Goal: Contribute content: Add original content to the website for others to see

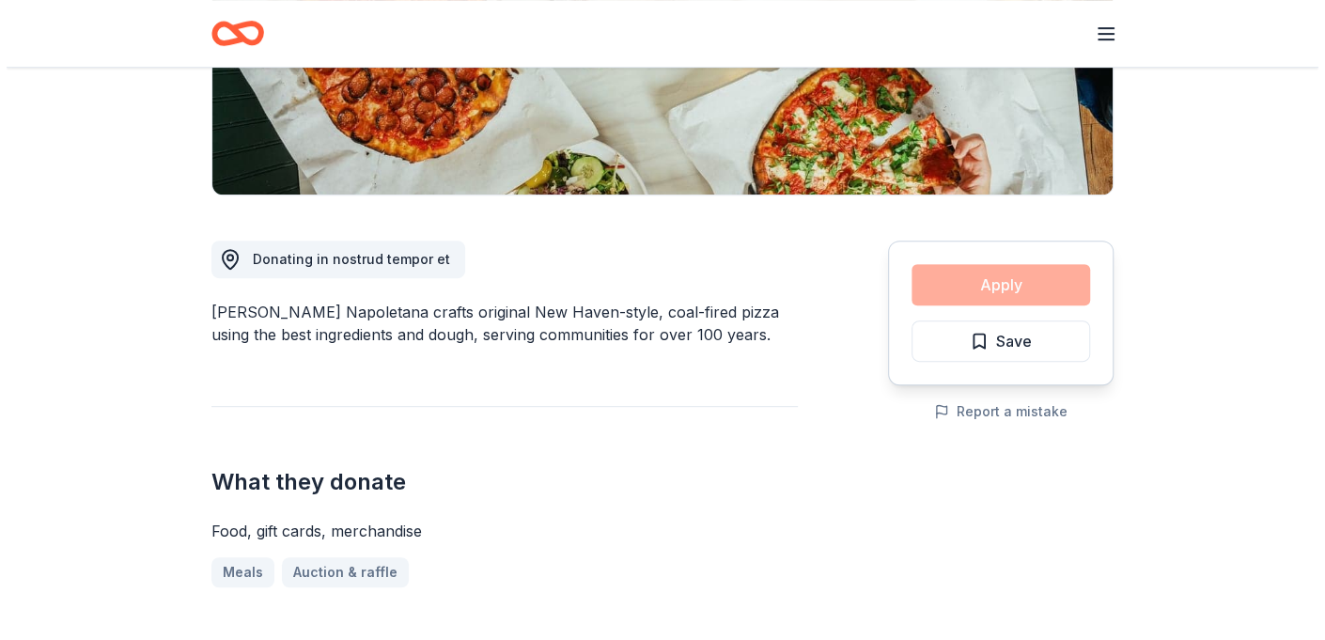
scroll to position [376, 0]
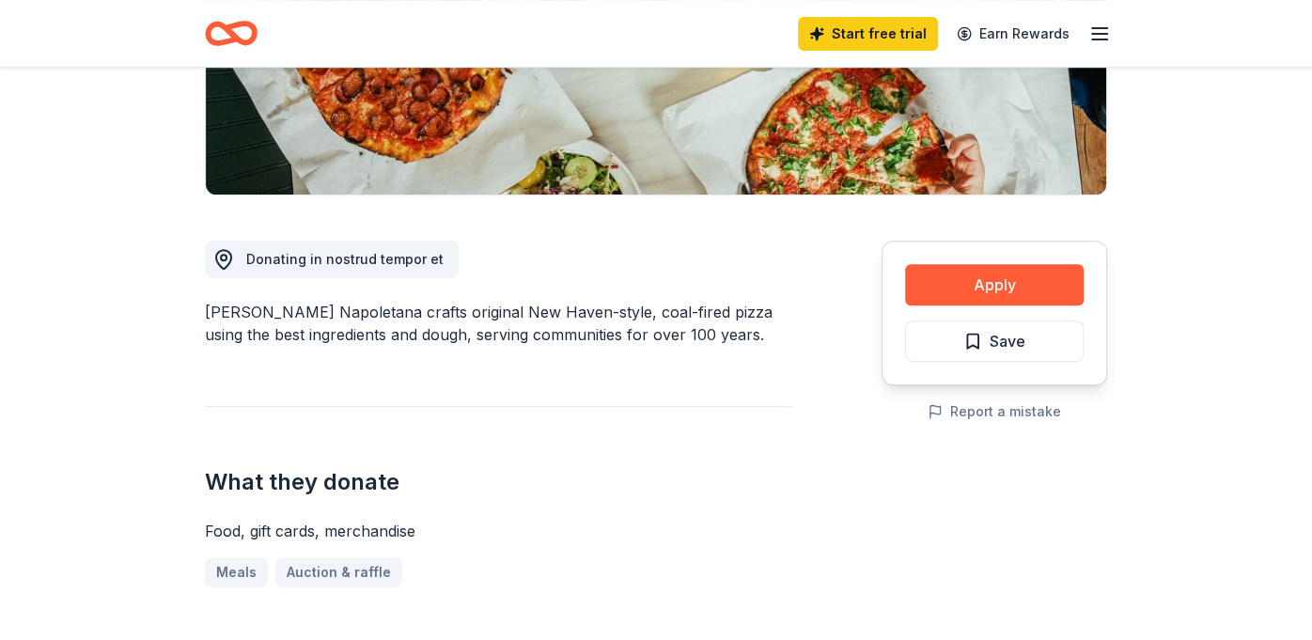
click at [595, 464] on div "What they donate Food, gift cards, merchandise Meals Auction & raffle" at bounding box center [498, 496] width 587 height 181
click at [973, 284] on button "Apply" at bounding box center [994, 284] width 179 height 41
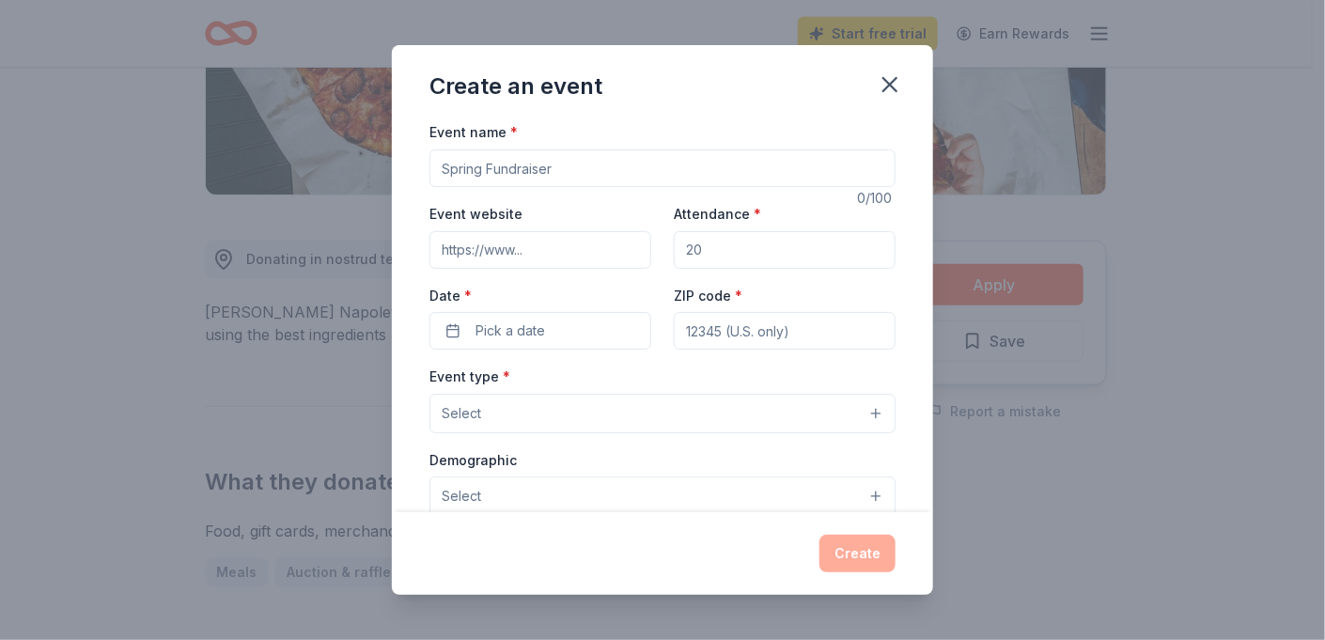
click at [548, 169] on input "Event name *" at bounding box center [663, 168] width 466 height 38
type input "T"
type input "[DATE] Bash"
click at [564, 255] on input "Event website" at bounding box center [541, 250] width 222 height 38
type input "[URL][DOMAIN_NAME]"
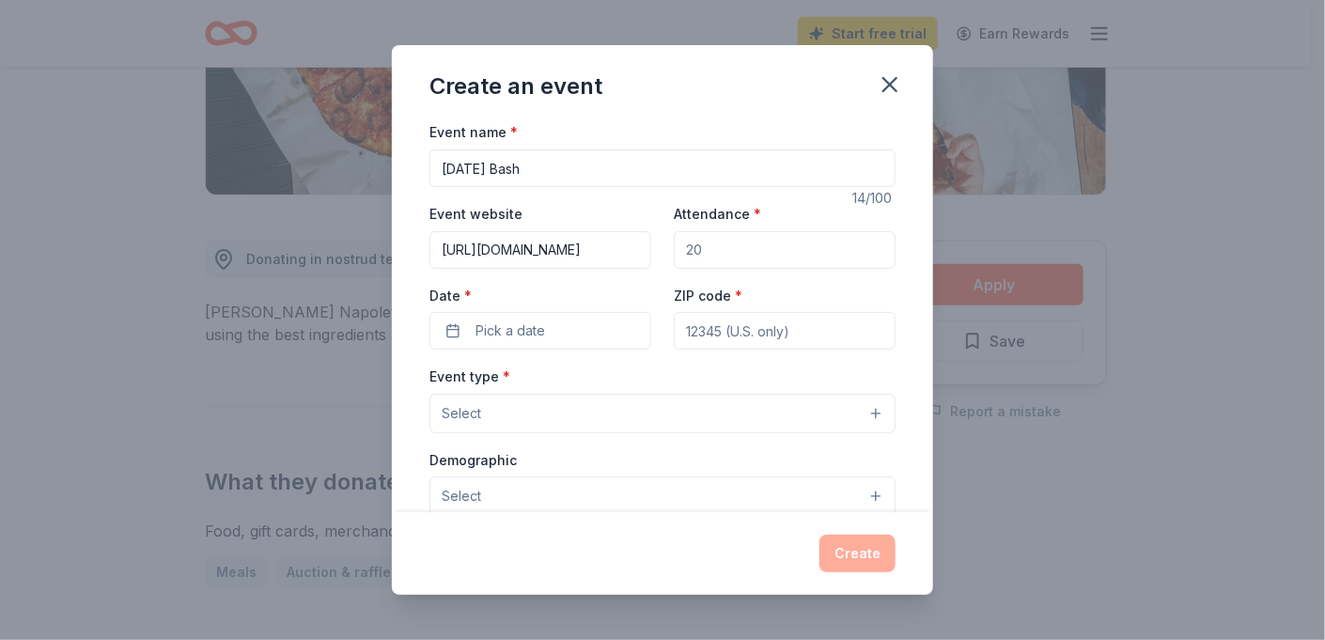
click at [705, 257] on input "Attendance *" at bounding box center [785, 250] width 222 height 38
type input "100"
click at [571, 331] on button "Pick a date" at bounding box center [541, 331] width 222 height 38
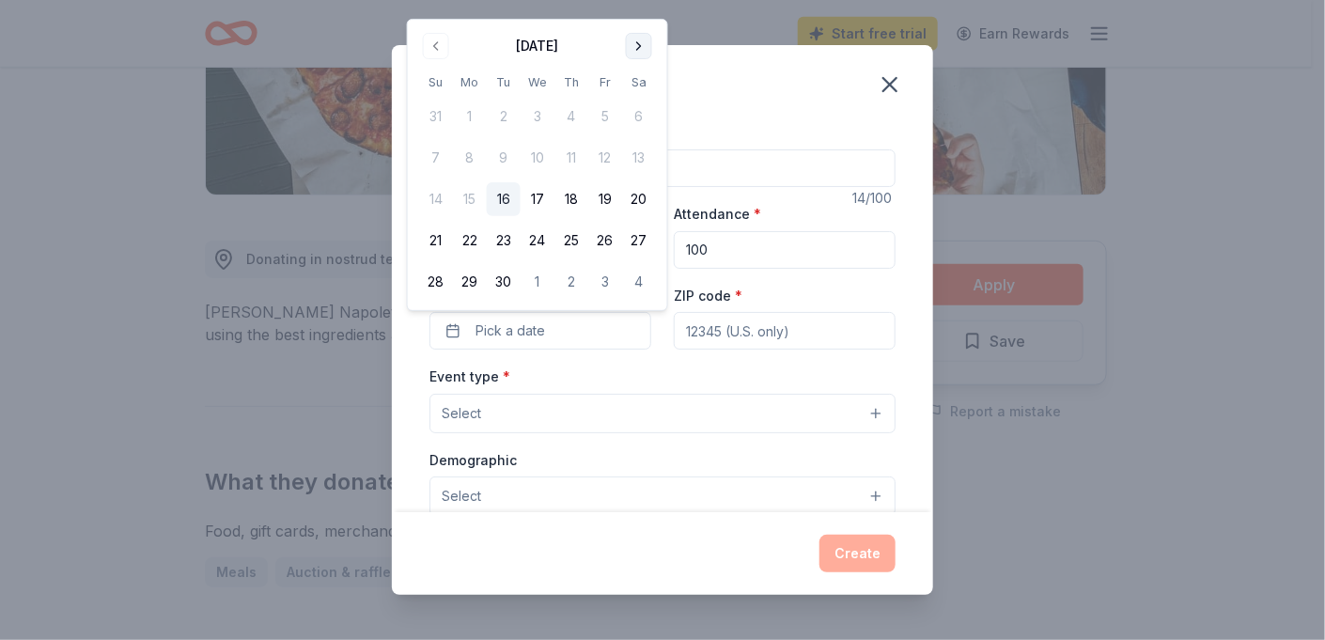
click at [635, 44] on button "Go to next month" at bounding box center [639, 46] width 26 height 26
click at [569, 279] on button "30" at bounding box center [572, 282] width 34 height 34
click at [752, 331] on input "ZIP code *" at bounding box center [785, 331] width 222 height 38
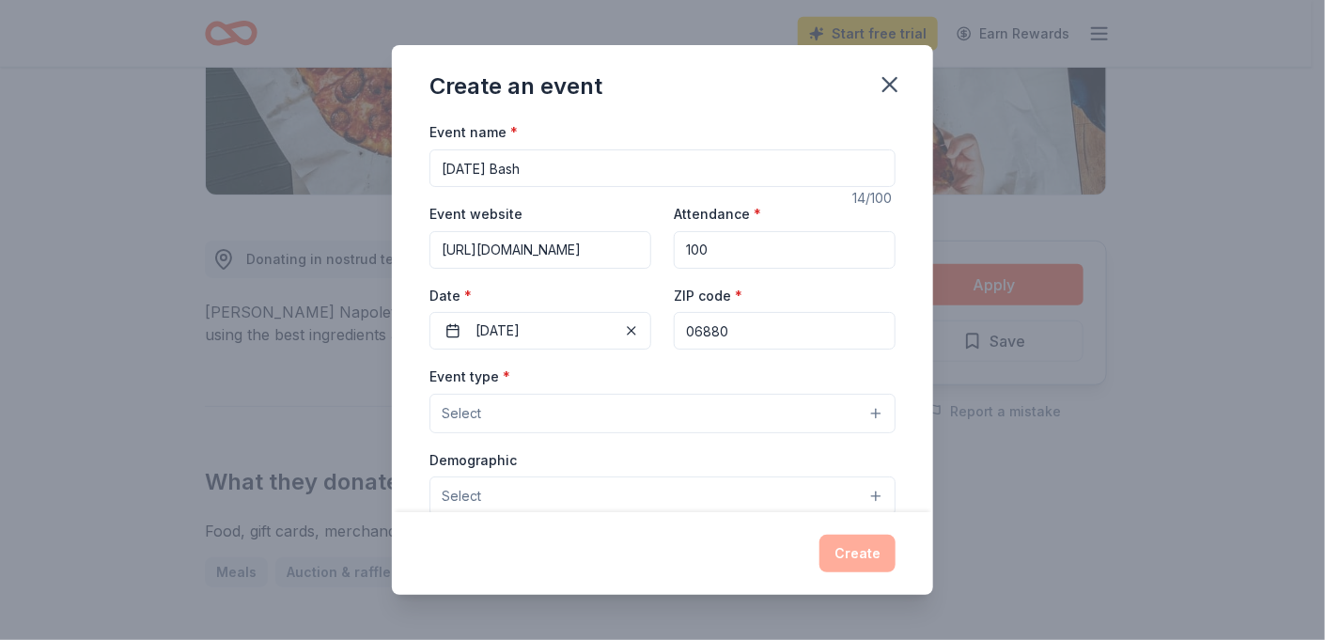
click at [791, 336] on input "06880" at bounding box center [785, 331] width 222 height 38
type input "06854"
type input "[STREET_ADDRESS][PERSON_NAME]"
type input "06854"
click at [720, 248] on input "100" at bounding box center [785, 250] width 222 height 38
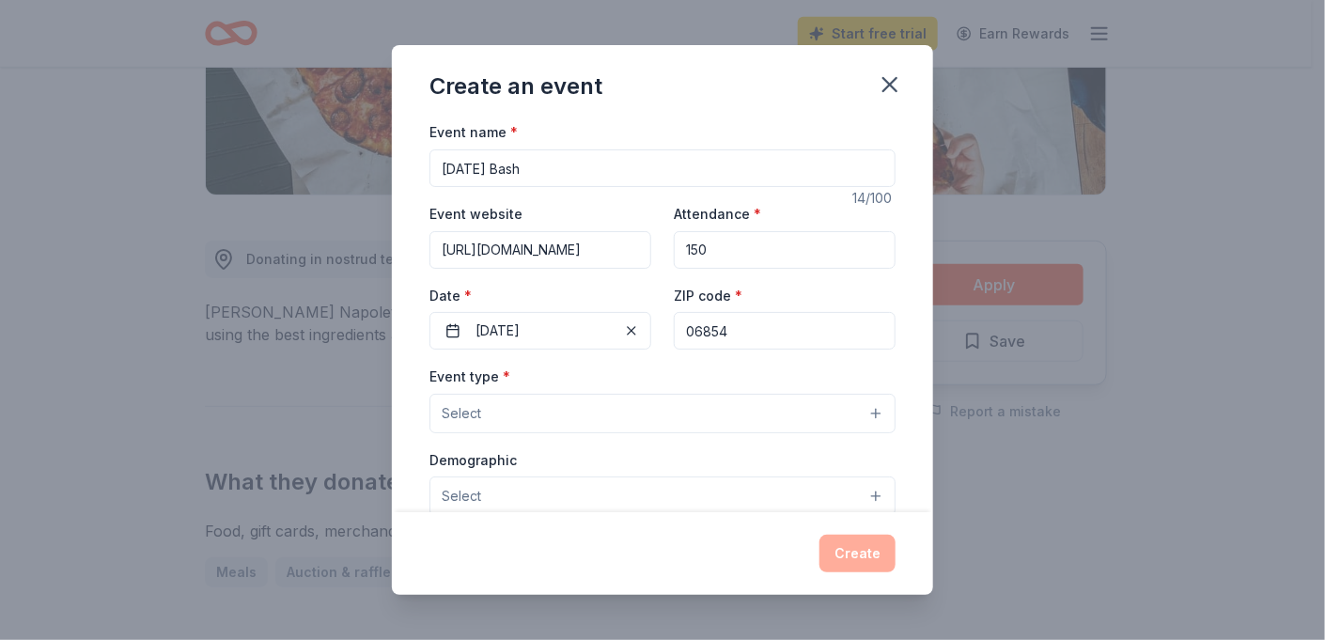
type input "150"
click at [744, 418] on button "Select" at bounding box center [663, 413] width 466 height 39
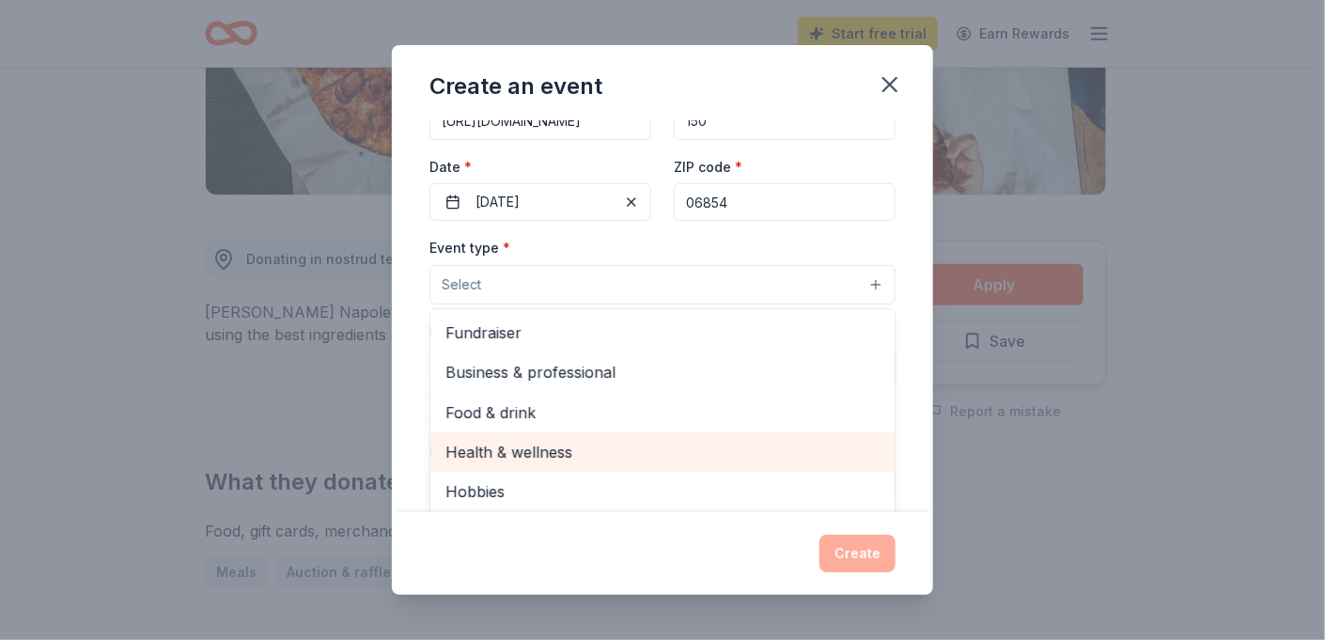
scroll to position [93, 0]
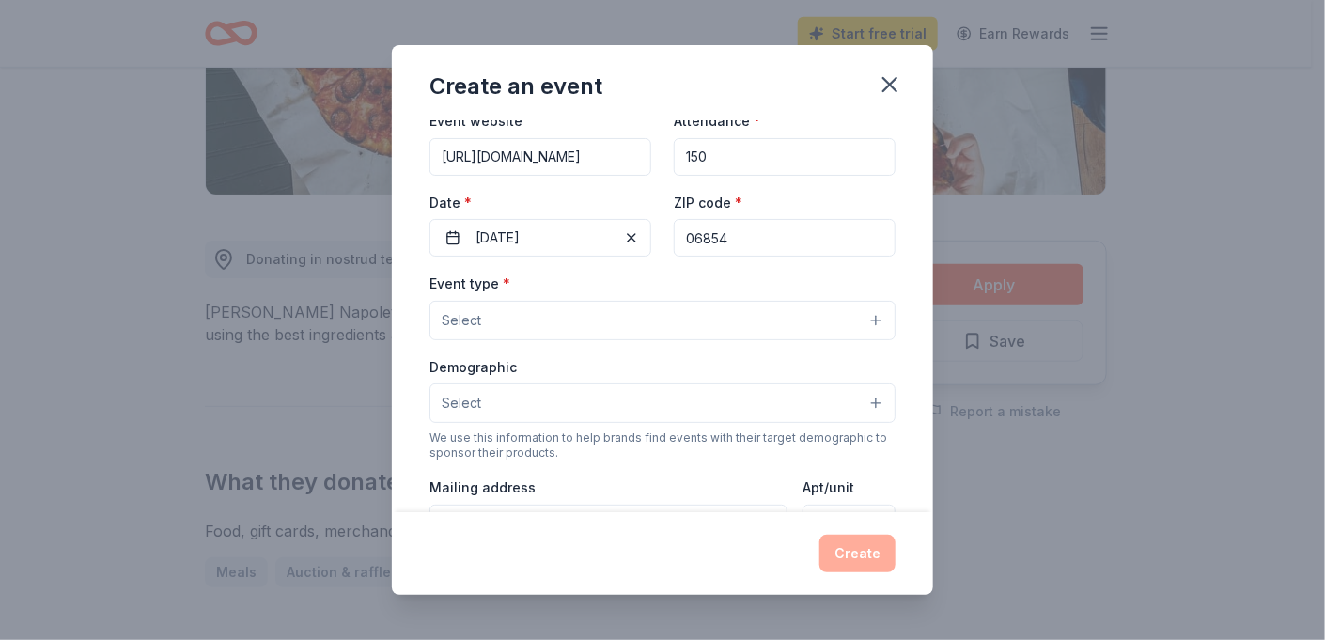
click at [585, 325] on button "Select" at bounding box center [663, 320] width 466 height 39
click at [612, 408] on button "Select" at bounding box center [663, 403] width 466 height 39
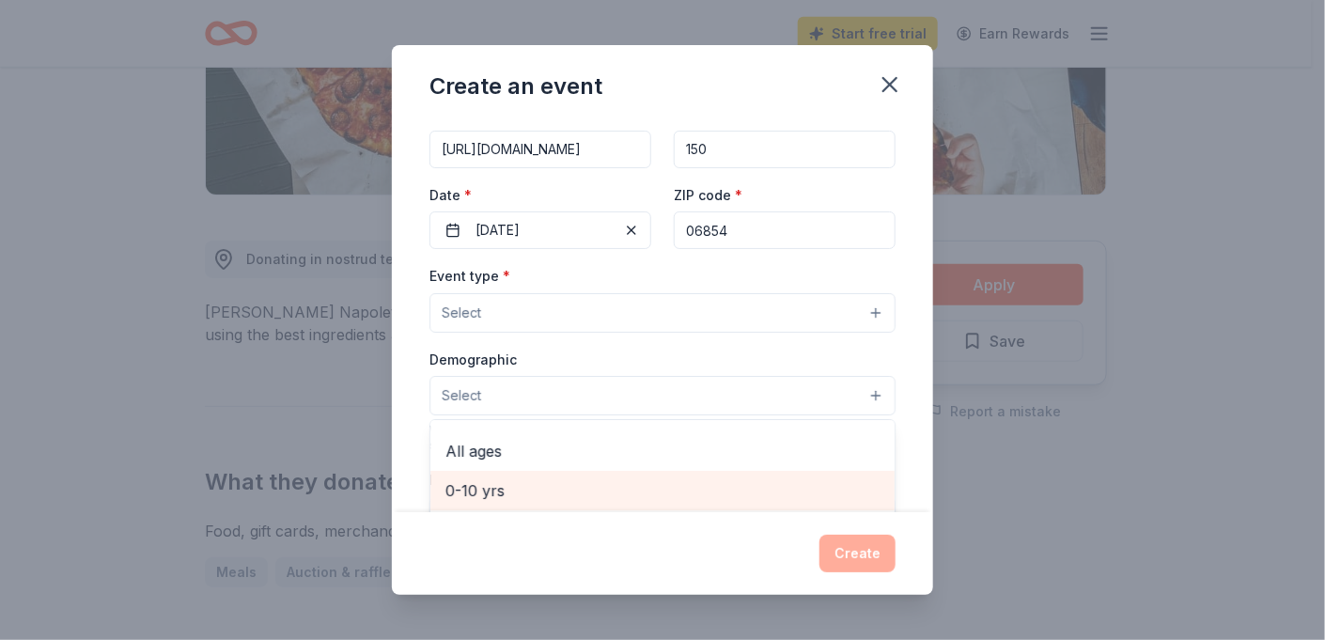
click at [594, 493] on span "0-10 yrs" at bounding box center [663, 490] width 434 height 24
click at [560, 487] on span "10-20 yrs" at bounding box center [663, 491] width 434 height 24
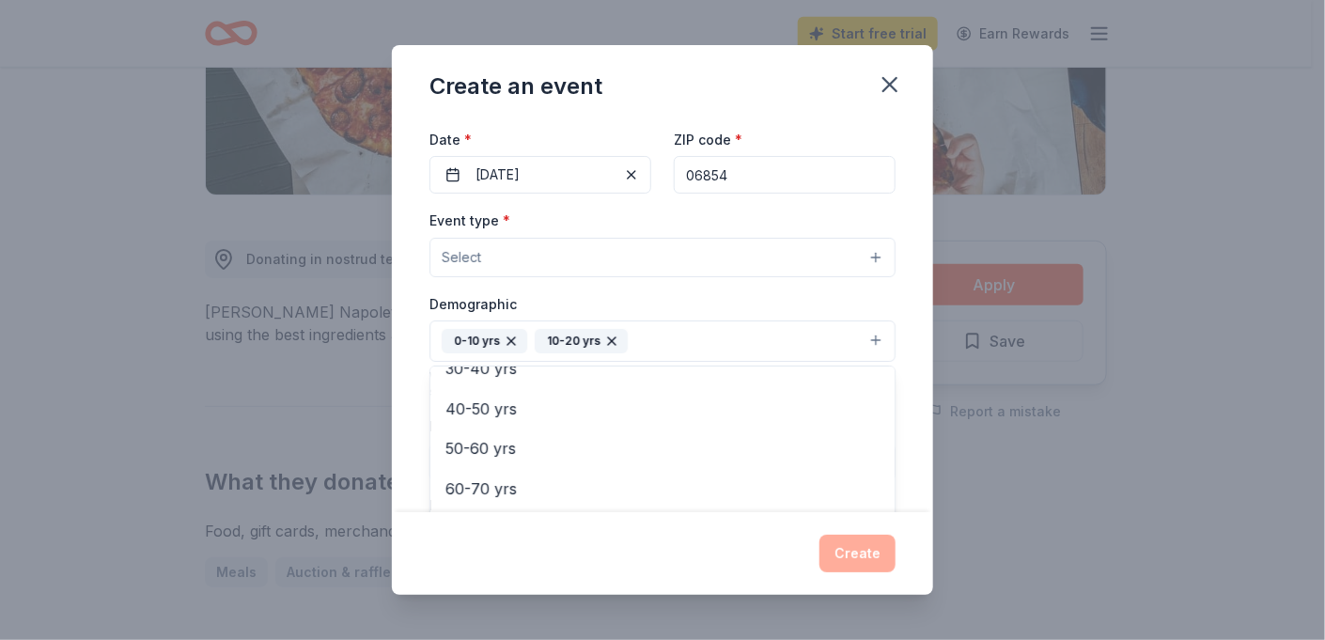
scroll to position [134, 0]
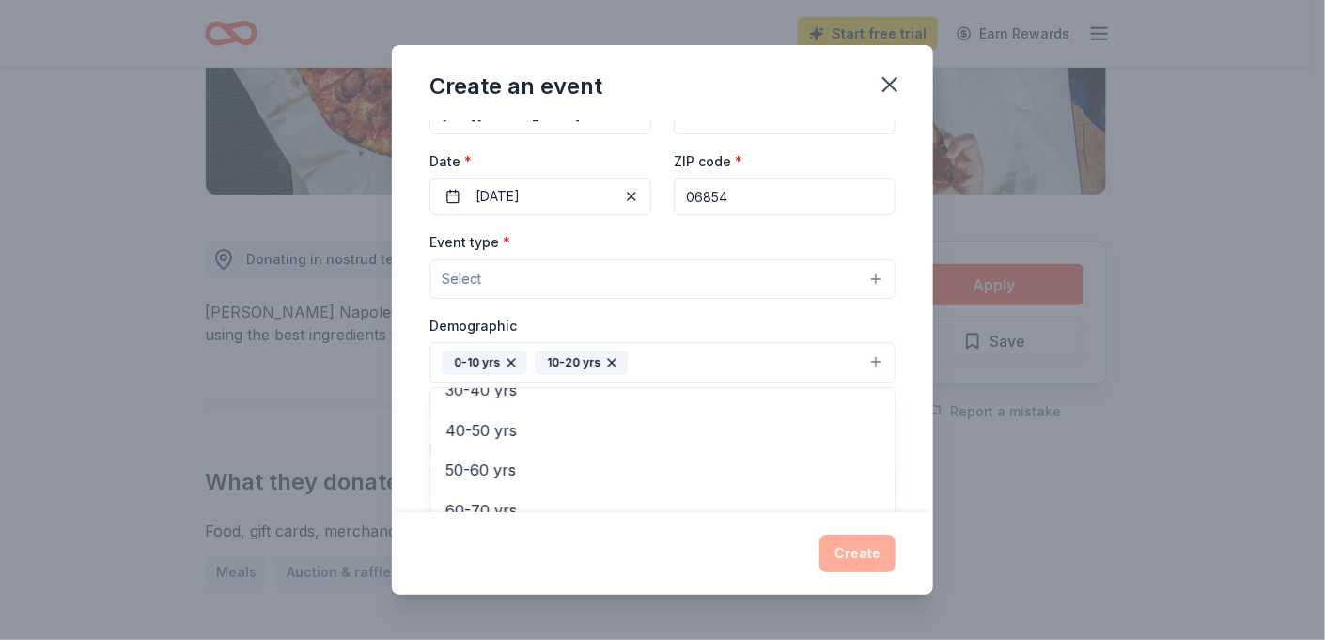
click at [538, 275] on div "Event type * Select Demographic 0-10 yrs 10-20 yrs All genders Mostly men Mostl…" at bounding box center [663, 429] width 466 height 398
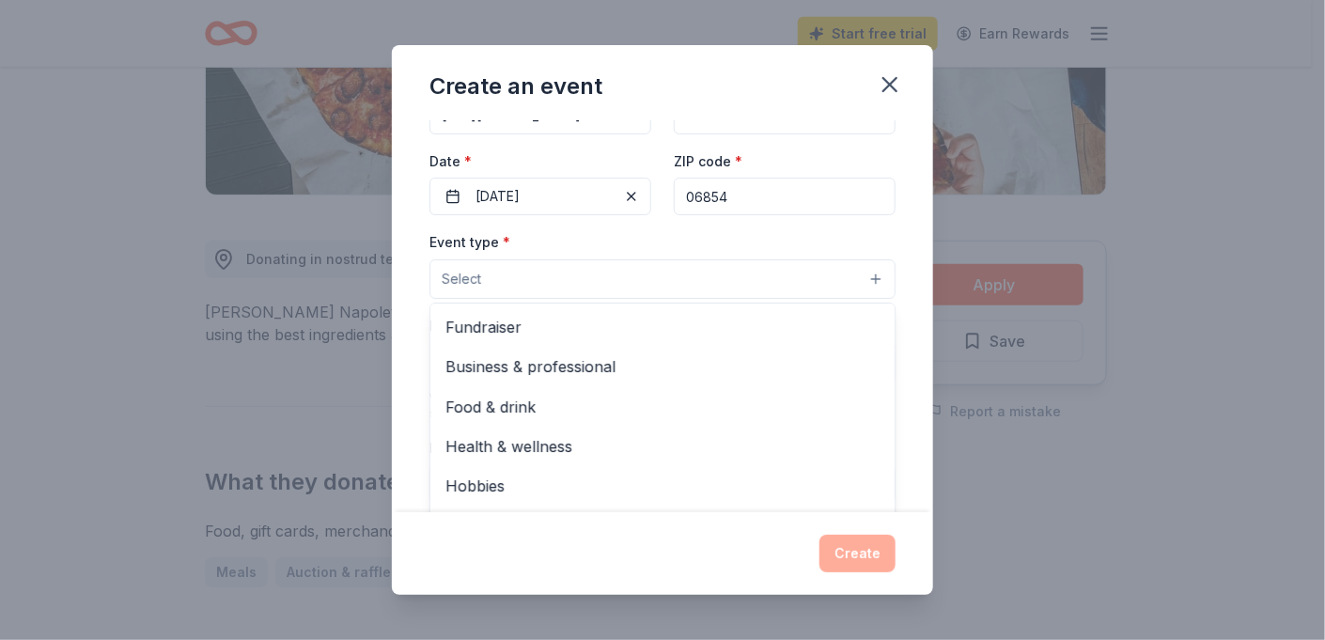
click at [488, 279] on button "Select" at bounding box center [663, 278] width 466 height 39
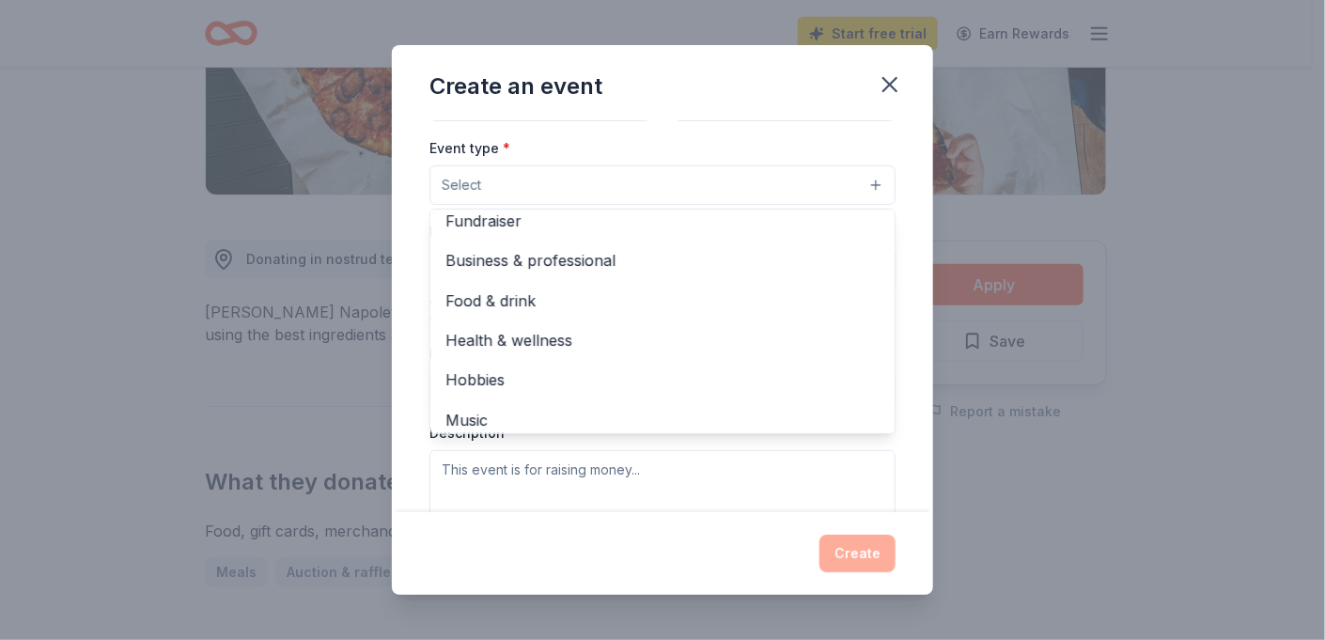
scroll to position [0, 0]
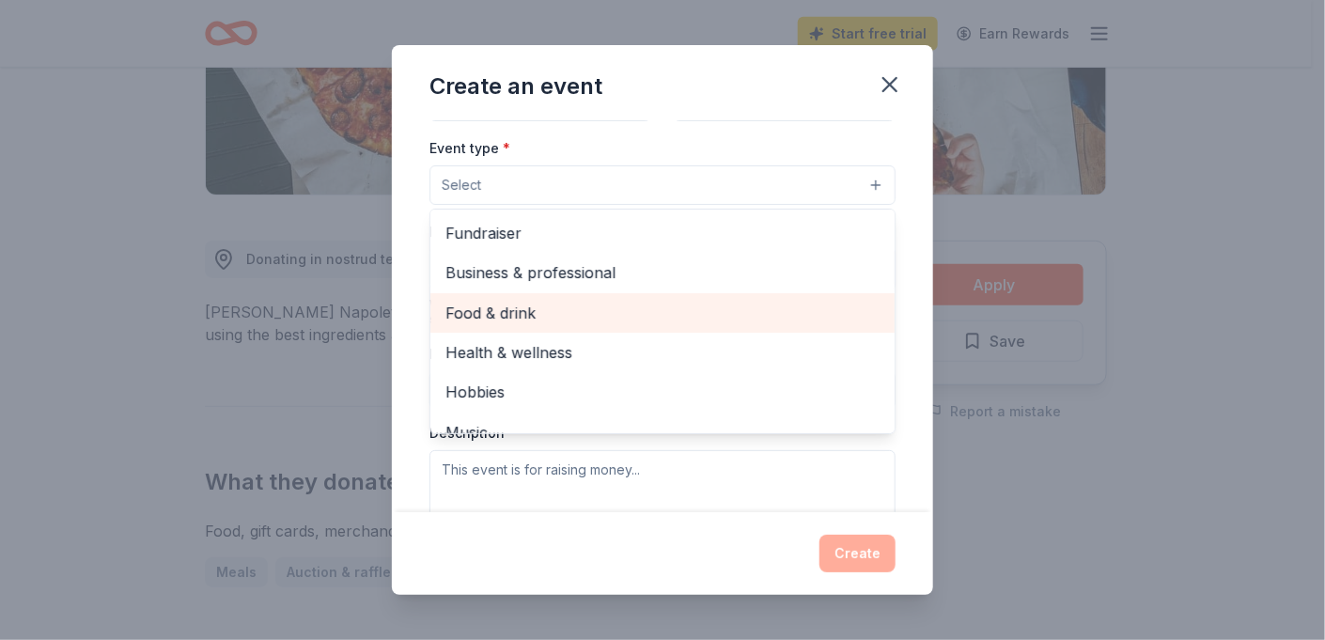
click at [560, 298] on div "Food & drink" at bounding box center [663, 312] width 464 height 39
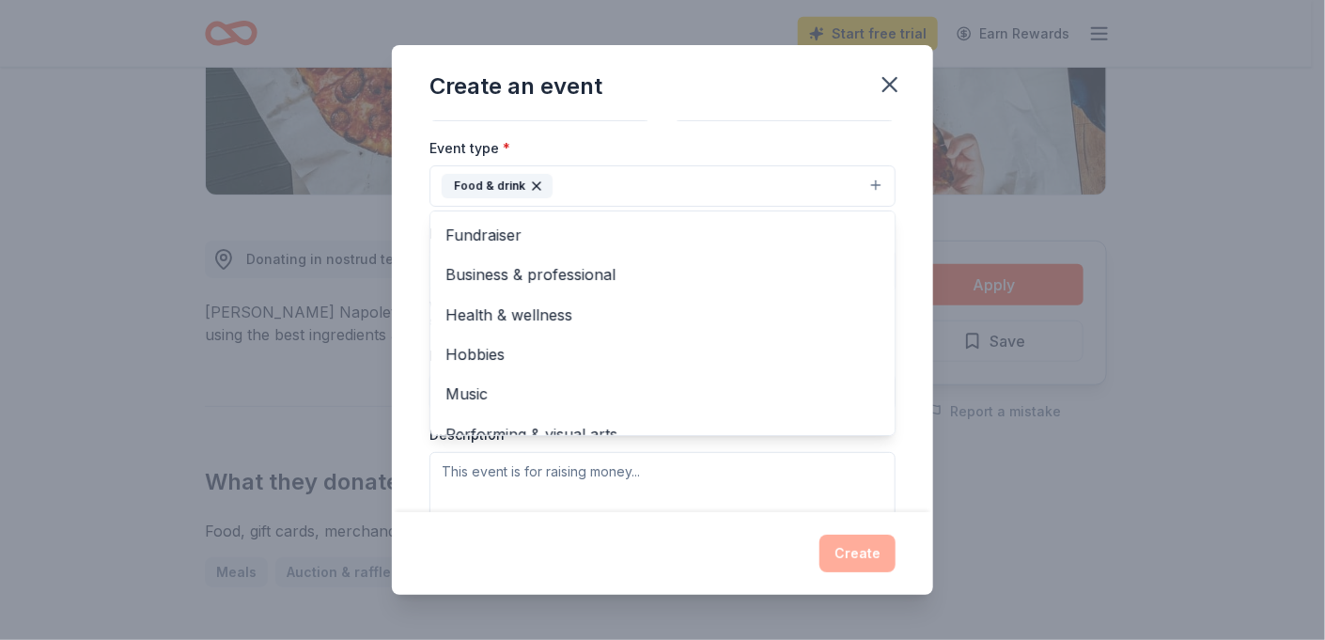
click at [901, 445] on div "Event name * [DATE] Bash 14 /100 Event website [URL][DOMAIN_NAME] Attendance * …" at bounding box center [662, 315] width 541 height 391
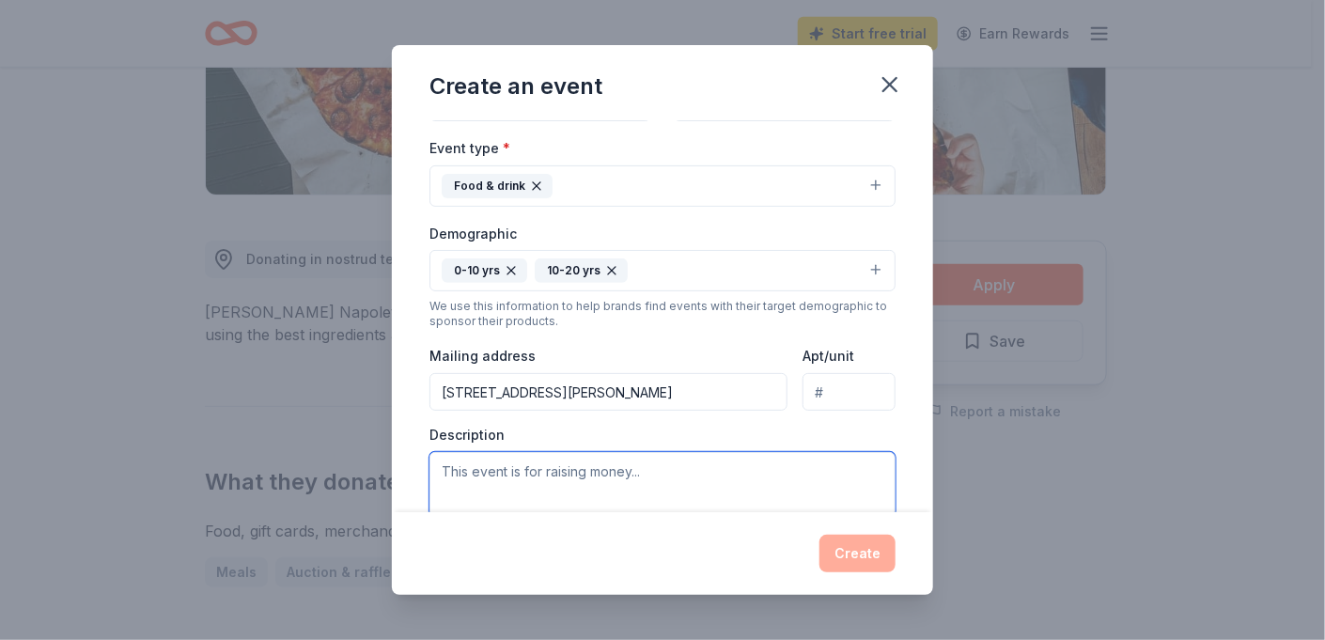
click at [535, 479] on textarea at bounding box center [663, 494] width 466 height 85
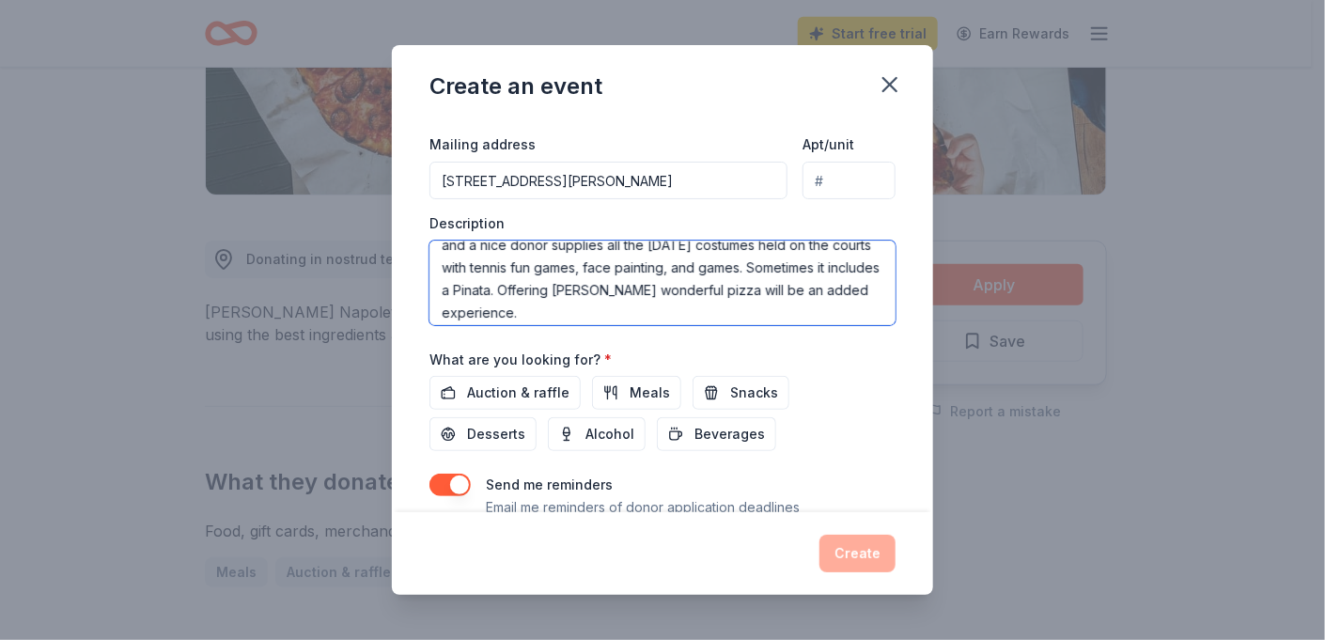
scroll to position [112, 0]
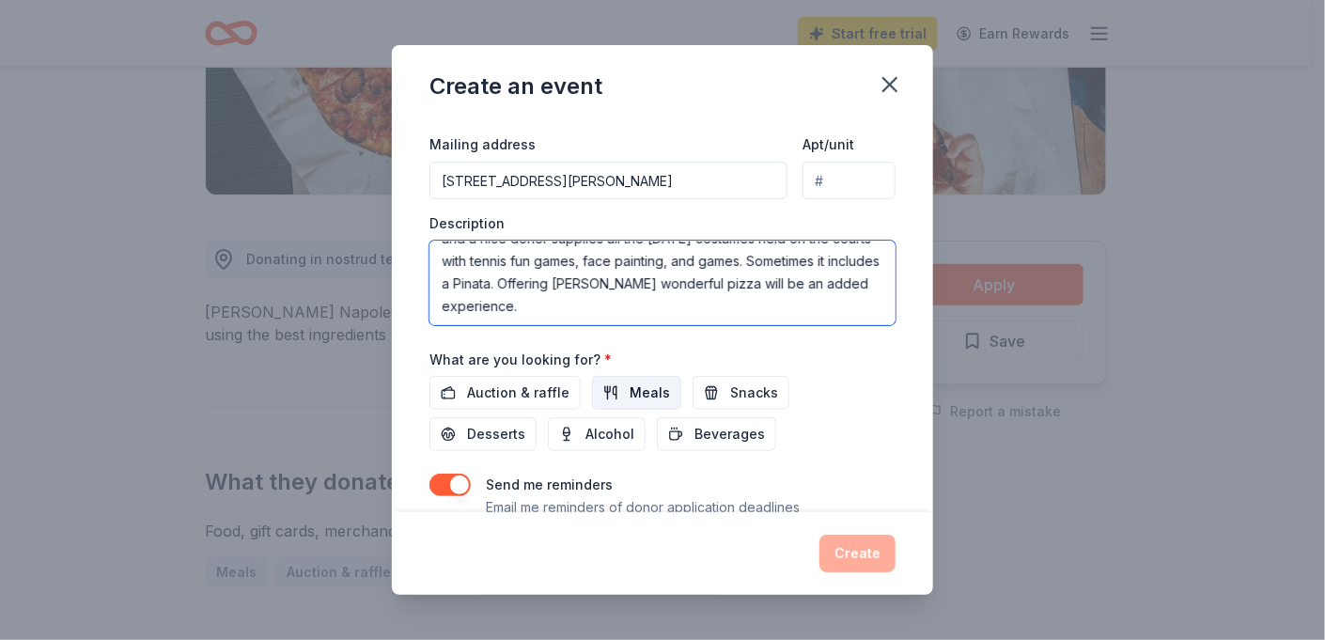
type textarea "[DATE] Bash is an opportunity to offer our underserved children & families to c…"
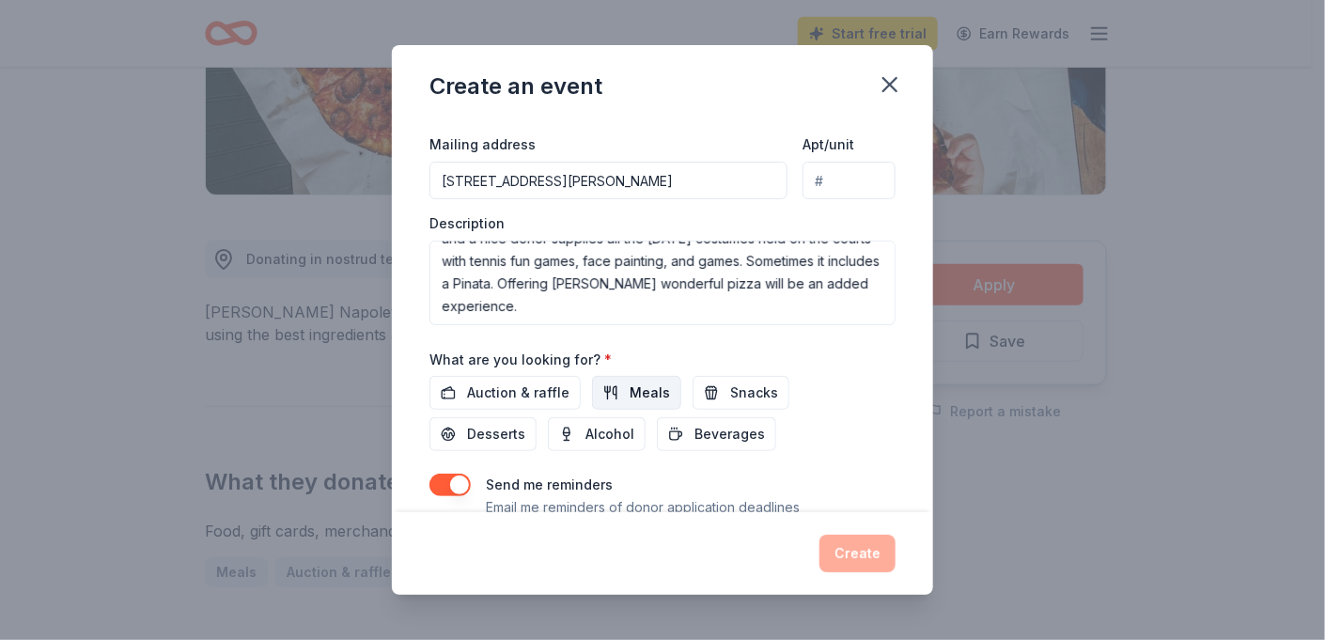
click at [633, 399] on span "Meals" at bounding box center [650, 393] width 40 height 23
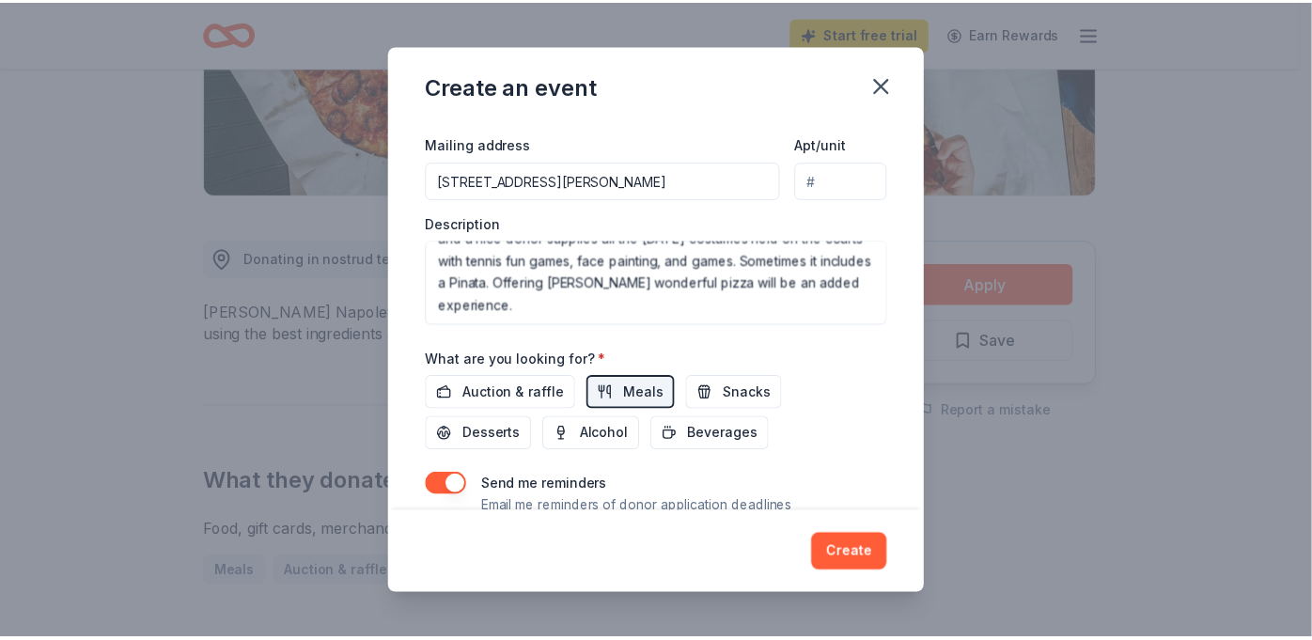
scroll to position [511, 0]
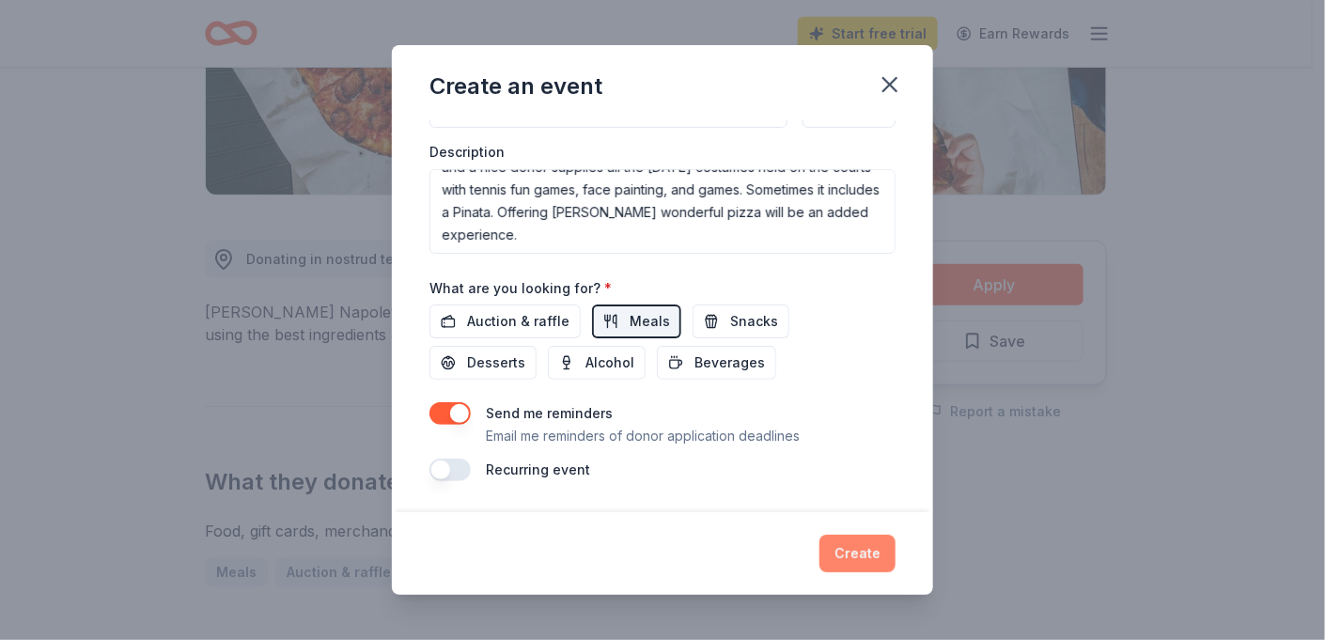
click at [856, 557] on button "Create" at bounding box center [858, 554] width 76 height 38
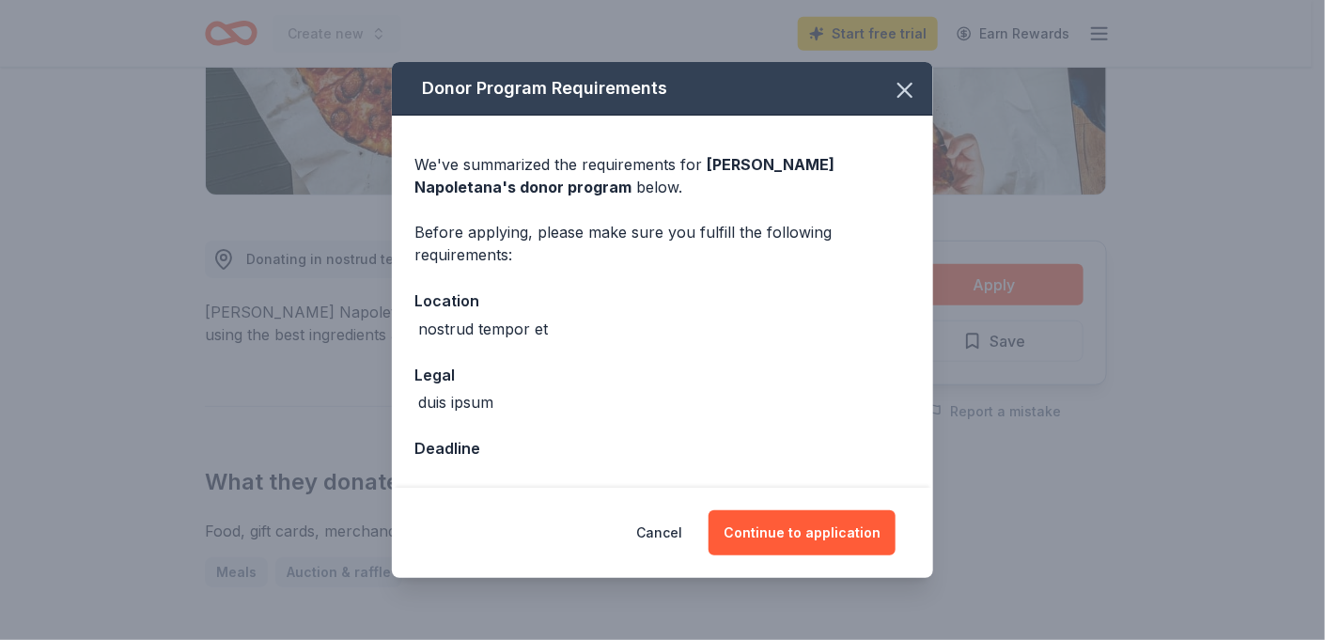
click at [519, 336] on div "nostrud tempor et" at bounding box center [483, 329] width 130 height 23
click at [525, 327] on div "nostrud tempor et" at bounding box center [483, 329] width 130 height 23
drag, startPoint x: 556, startPoint y: 324, endPoint x: 410, endPoint y: 346, distance: 147.3
click at [410, 346] on div "We've summarized the requirements for [PERSON_NAME] [PERSON_NAME] 's donor prog…" at bounding box center [662, 301] width 541 height 371
drag, startPoint x: 410, startPoint y: 346, endPoint x: 590, endPoint y: 404, distance: 189.7
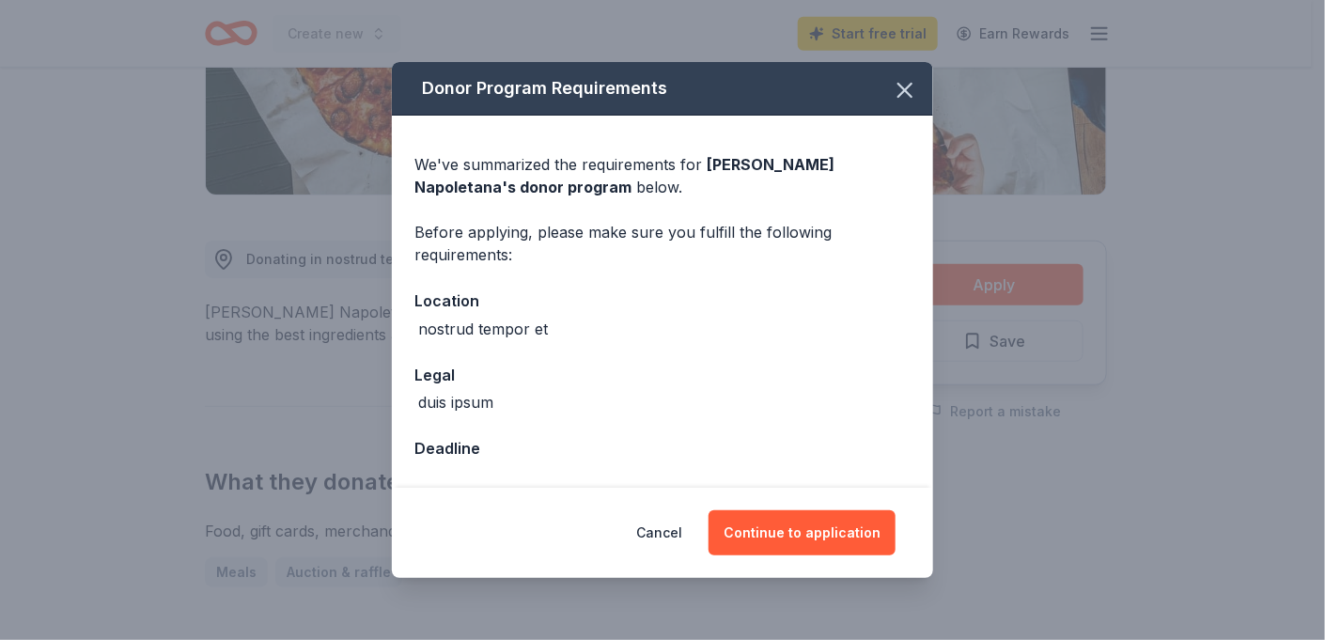
click at [590, 404] on div "duis ipsum" at bounding box center [663, 402] width 496 height 23
drag, startPoint x: 549, startPoint y: 321, endPoint x: 388, endPoint y: 347, distance: 162.7
click at [388, 347] on div "Donor Program Requirements We've summarized the requirements for [PERSON_NAME] …" at bounding box center [662, 320] width 1325 height 640
click at [615, 403] on div "duis ipsum" at bounding box center [663, 402] width 496 height 23
click at [478, 319] on div "nostrud tempor et" at bounding box center [483, 329] width 130 height 23
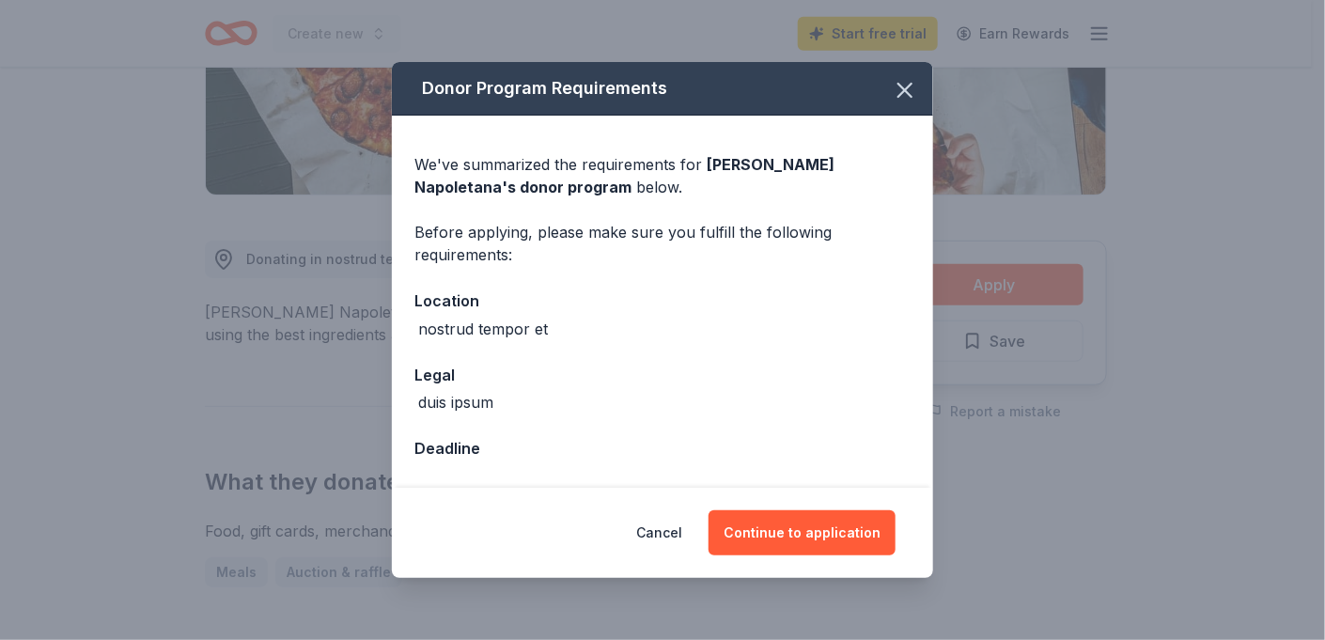
drag, startPoint x: 484, startPoint y: 321, endPoint x: 407, endPoint y: 328, distance: 77.4
click at [480, 322] on div "nostrud tempor et" at bounding box center [483, 329] width 130 height 23
drag, startPoint x: 416, startPoint y: 331, endPoint x: 557, endPoint y: 345, distance: 140.8
click at [557, 345] on div "We've summarized the requirements for [PERSON_NAME] [PERSON_NAME] 's donor prog…" at bounding box center [662, 301] width 541 height 371
drag, startPoint x: 557, startPoint y: 345, endPoint x: 569, endPoint y: 394, distance: 50.4
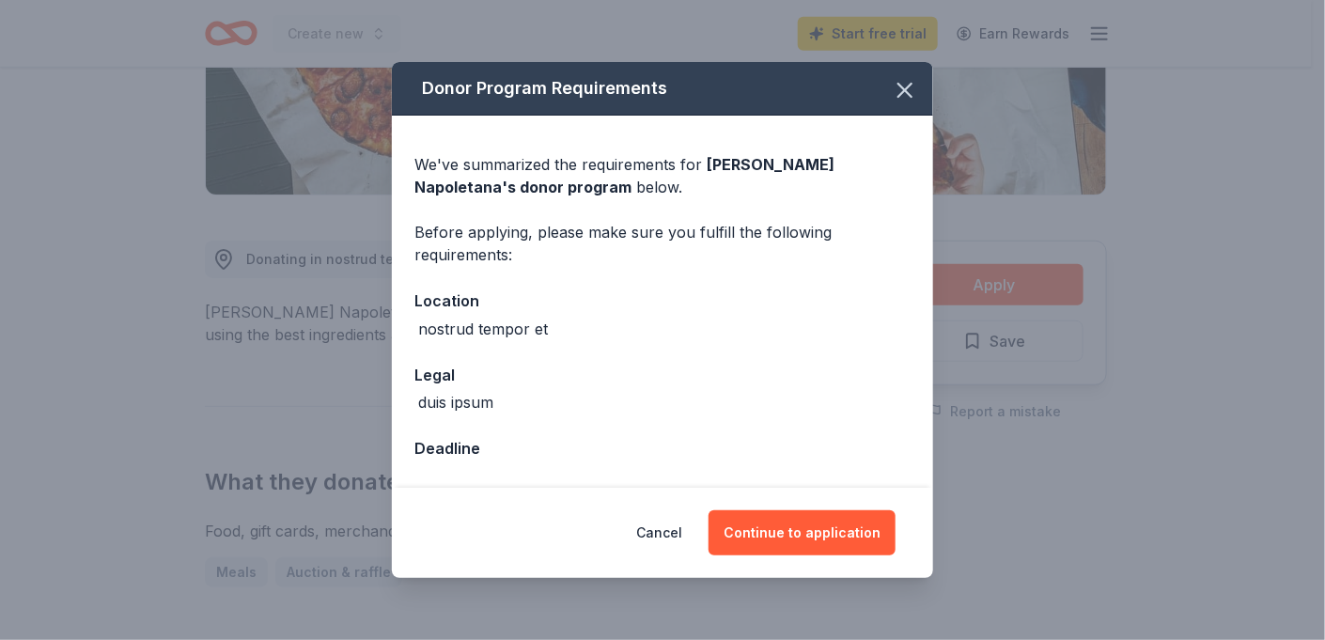
click at [569, 394] on div "duis ipsum" at bounding box center [663, 402] width 496 height 23
click at [497, 400] on div "duis ipsum" at bounding box center [663, 402] width 496 height 23
click at [479, 402] on div "duis ipsum" at bounding box center [455, 402] width 75 height 23
click at [457, 457] on div "Deadline" at bounding box center [663, 448] width 496 height 24
click at [778, 531] on button "Continue to application" at bounding box center [802, 532] width 187 height 45
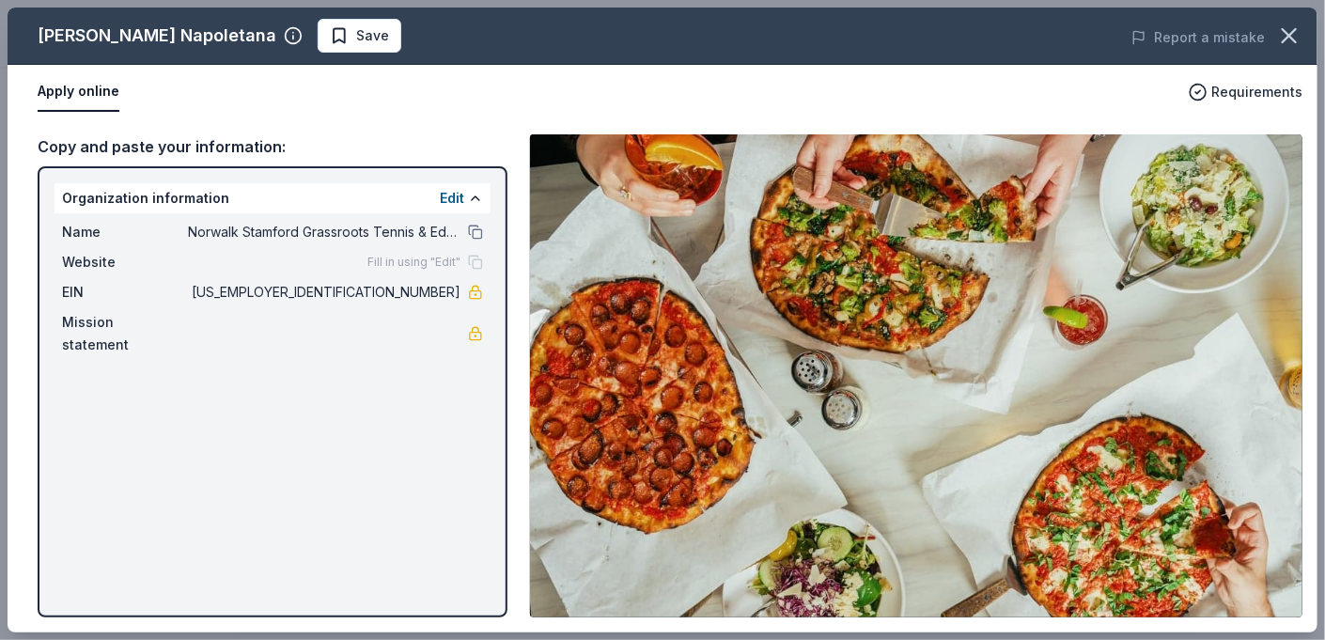
click at [442, 259] on div "[PERSON_NAME] Napoletana Save Report a mistake Apply online Requirements Copy a…" at bounding box center [663, 320] width 1310 height 625
click at [473, 199] on div "[PERSON_NAME] Napoletana Save Report a mistake Apply online Requirements Copy a…" at bounding box center [663, 320] width 1310 height 625
click at [449, 192] on div "[PERSON_NAME] Napoletana Save Report a mistake Apply online Requirements Copy a…" at bounding box center [663, 320] width 1310 height 625
click at [430, 261] on div "[PERSON_NAME] Napoletana Save Report a mistake Apply online Requirements Copy a…" at bounding box center [663, 320] width 1310 height 625
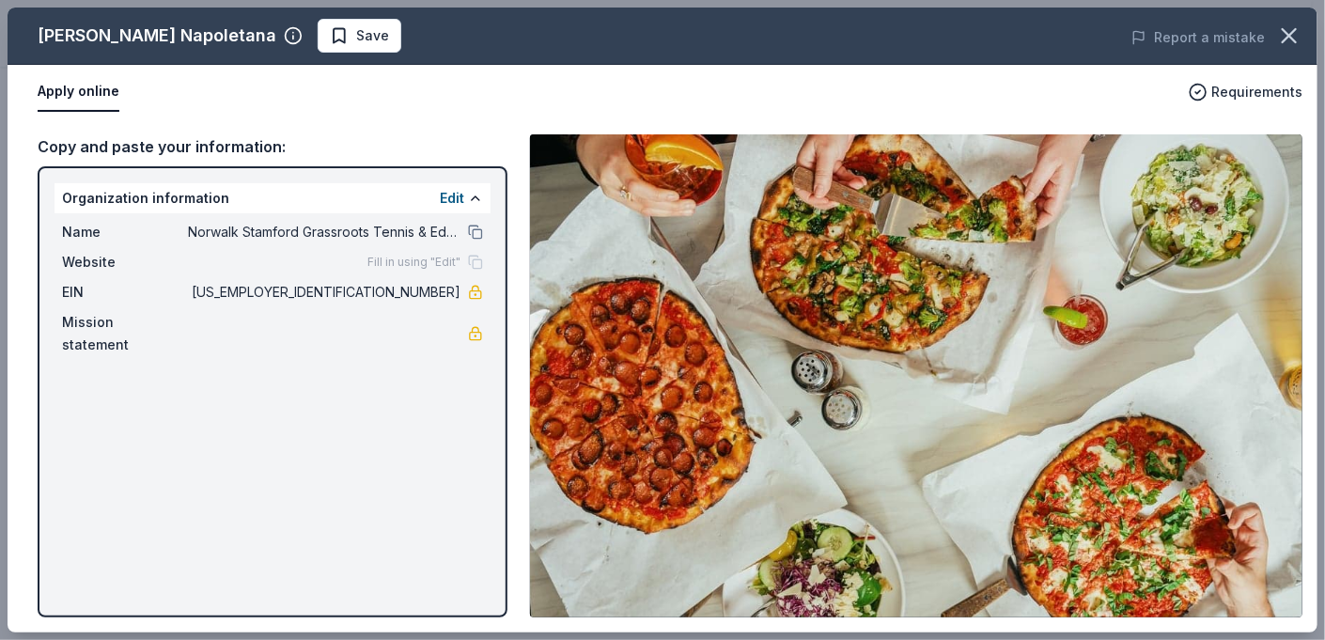
click at [455, 187] on div "[PERSON_NAME] Napoletana Save Report a mistake Apply online Requirements Copy a…" at bounding box center [663, 320] width 1310 height 625
click at [455, 188] on div "[PERSON_NAME] Napoletana Save Report a mistake Apply online Requirements Copy a…" at bounding box center [663, 320] width 1310 height 625
click at [447, 200] on div "[PERSON_NAME] Napoletana Save Report a mistake Apply online Requirements Copy a…" at bounding box center [663, 320] width 1310 height 625
click at [470, 192] on div "[PERSON_NAME] Napoletana Save Report a mistake Apply online Requirements Copy a…" at bounding box center [663, 320] width 1310 height 625
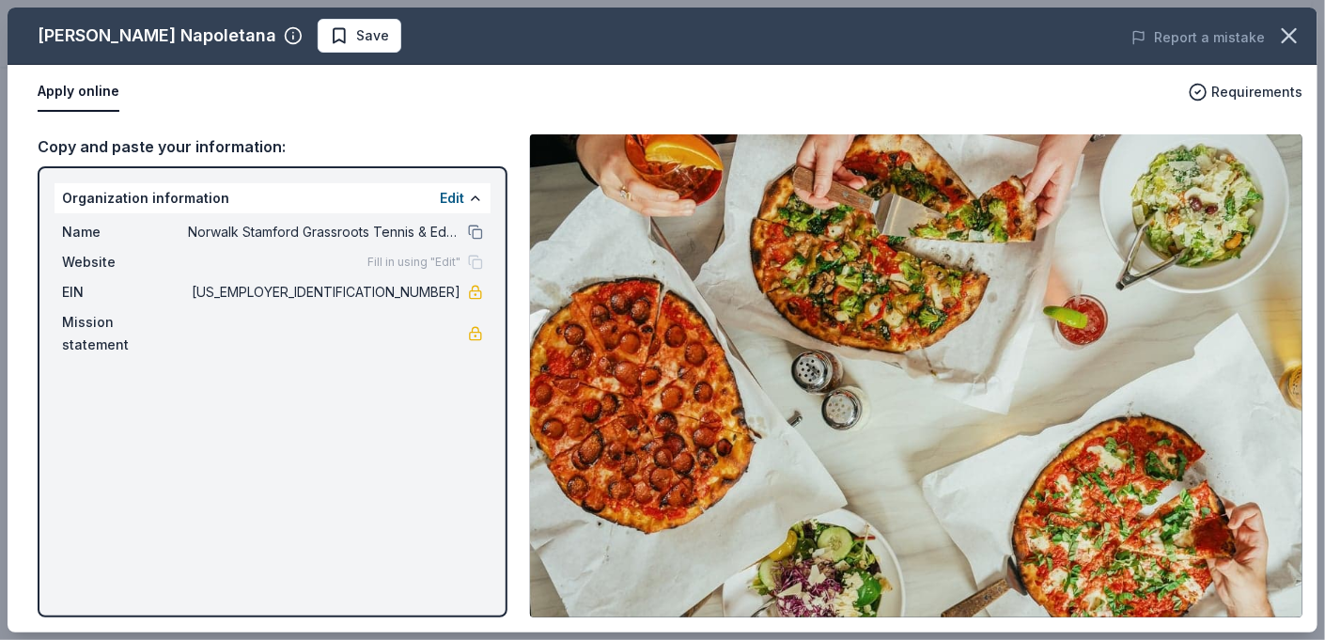
click at [437, 191] on div "[PERSON_NAME] Napoletana Save Report a mistake Apply online Requirements Copy a…" at bounding box center [663, 320] width 1310 height 625
drag, startPoint x: 439, startPoint y: 191, endPoint x: 401, endPoint y: 283, distance: 99.5
click at [391, 348] on div "[PERSON_NAME] Napoletana Save Report a mistake Apply online Requirements Copy a…" at bounding box center [663, 320] width 1310 height 625
click at [445, 187] on div "[PERSON_NAME] Napoletana Save Report a mistake Apply online Requirements Copy a…" at bounding box center [663, 320] width 1310 height 625
click at [345, 194] on div "[PERSON_NAME] Napoletana Save Report a mistake Apply online Requirements Copy a…" at bounding box center [663, 320] width 1310 height 625
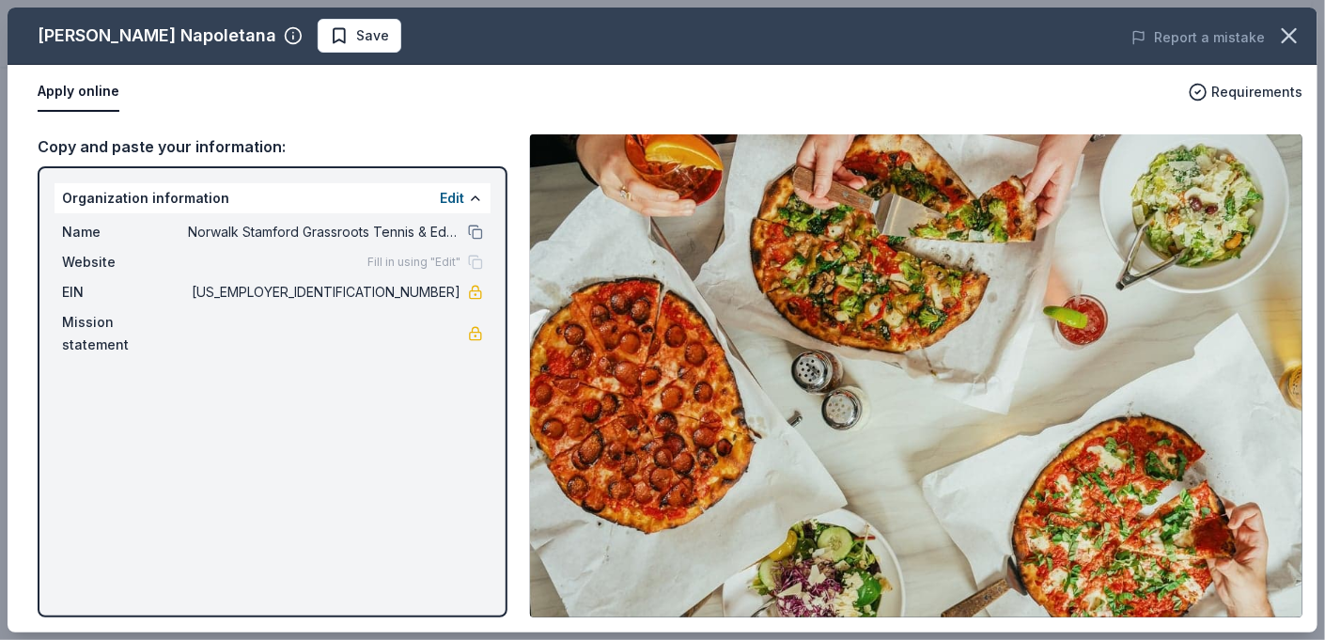
click at [224, 196] on div "[PERSON_NAME] Napoletana Save Report a mistake Apply online Requirements Copy a…" at bounding box center [663, 320] width 1310 height 625
click at [259, 227] on div "[PERSON_NAME] Napoletana Save Report a mistake Apply online Requirements Copy a…" at bounding box center [663, 320] width 1310 height 625
click at [346, 30] on div "[PERSON_NAME] Napoletana Save Report a mistake Apply online Requirements Copy a…" at bounding box center [663, 320] width 1310 height 625
click at [365, 39] on div "[PERSON_NAME] Napoletana Save Report a mistake Apply online Requirements Copy a…" at bounding box center [663, 320] width 1310 height 625
click at [1246, 90] on div "[PERSON_NAME] Napoletana Save Report a mistake Apply online Requirements Copy a…" at bounding box center [663, 320] width 1310 height 625
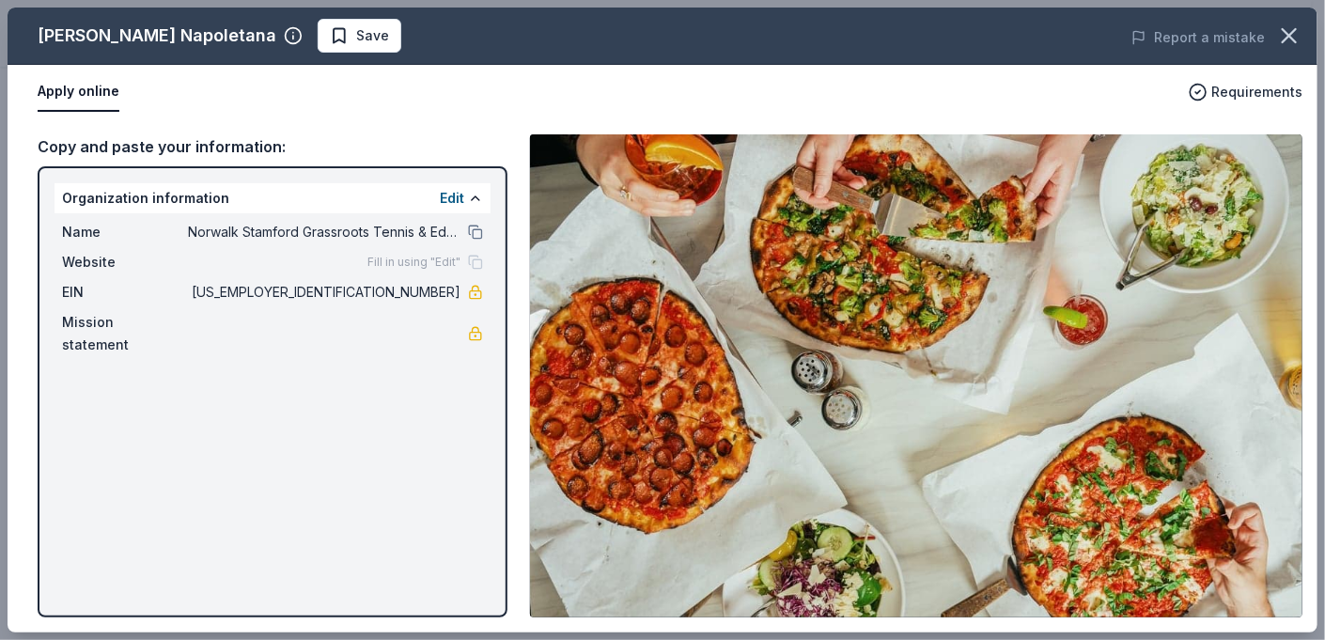
click at [91, 86] on div "[PERSON_NAME] Napoletana Save Report a mistake Apply online Requirements Copy a…" at bounding box center [663, 320] width 1310 height 625
click at [409, 39] on div "[PERSON_NAME] Napoletana Save Report a mistake Apply online Requirements Copy a…" at bounding box center [663, 320] width 1310 height 625
click at [1244, 100] on div "[PERSON_NAME] Napoletana Save Report a mistake Apply online Requirements Copy a…" at bounding box center [663, 320] width 1310 height 625
click at [1295, 39] on icon "button" at bounding box center [1290, 36] width 26 height 26
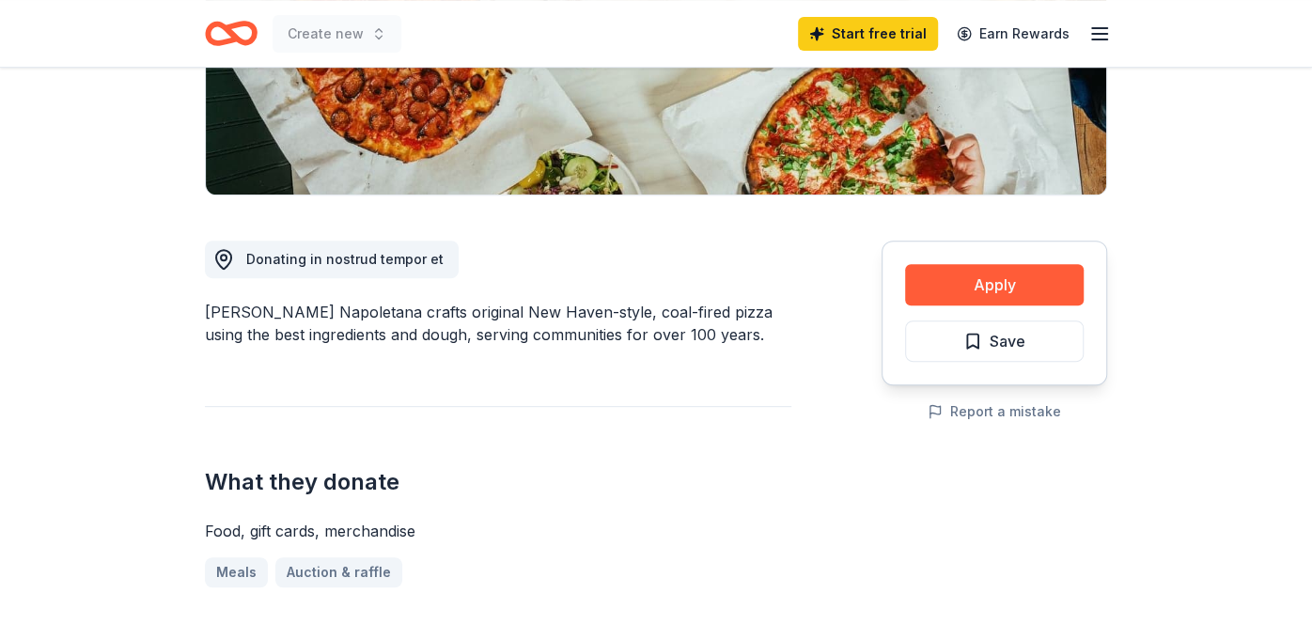
click at [386, 257] on span "Donating in nostrud tempor et" at bounding box center [344, 259] width 197 height 16
drag, startPoint x: 436, startPoint y: 248, endPoint x: 260, endPoint y: 247, distance: 175.8
click at [256, 245] on div "Donating in nostrud tempor et" at bounding box center [332, 260] width 254 height 38
